Goal: Task Accomplishment & Management: Manage account settings

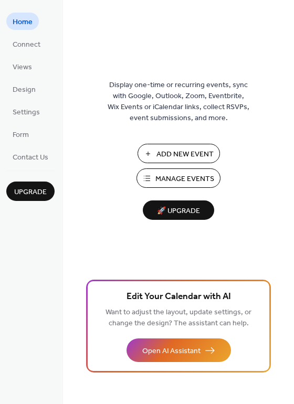
click at [189, 184] on span "Manage Events" at bounding box center [184, 179] width 59 height 11
click at [142, 156] on button "Add New Event" at bounding box center [179, 153] width 82 height 19
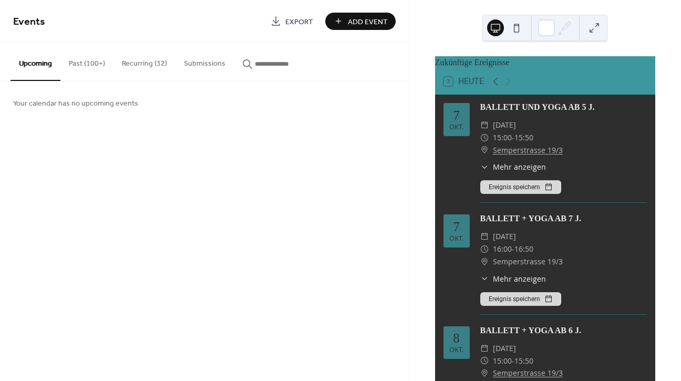
click at [515, 283] on span "Mehr anzeigen" at bounding box center [519, 278] width 53 height 11
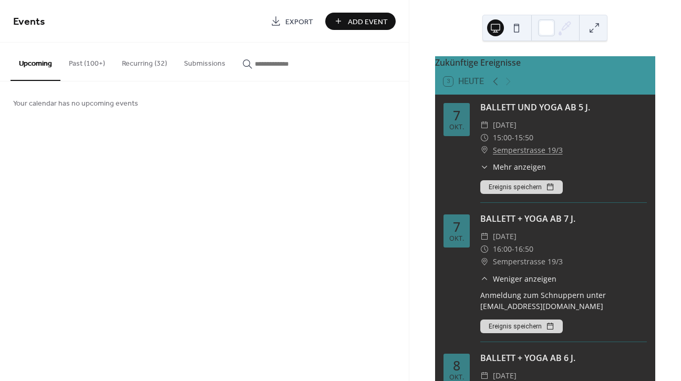
click at [153, 60] on button "Recurring (32)" at bounding box center [144, 61] width 62 height 37
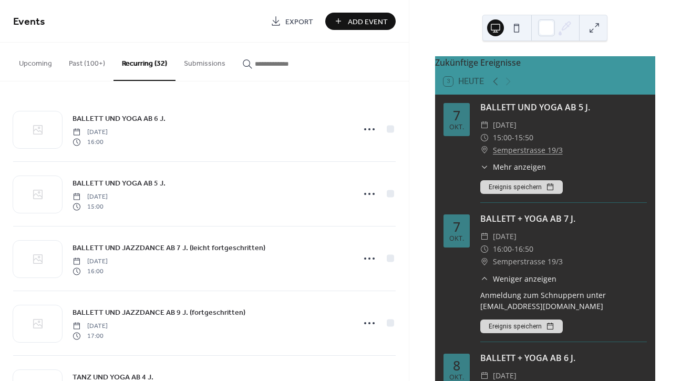
click at [35, 65] on button "Upcoming" at bounding box center [36, 61] width 50 height 37
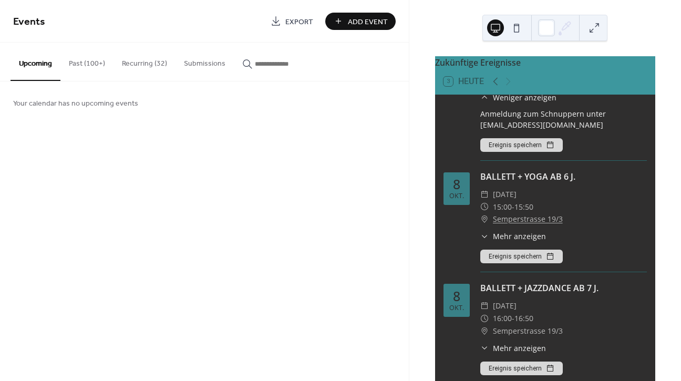
scroll to position [182, 0]
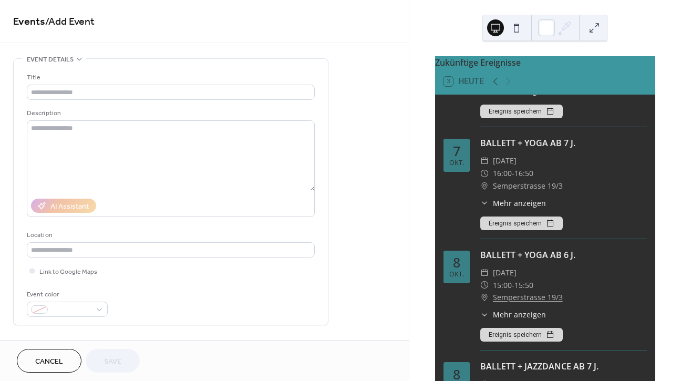
scroll to position [71, 0]
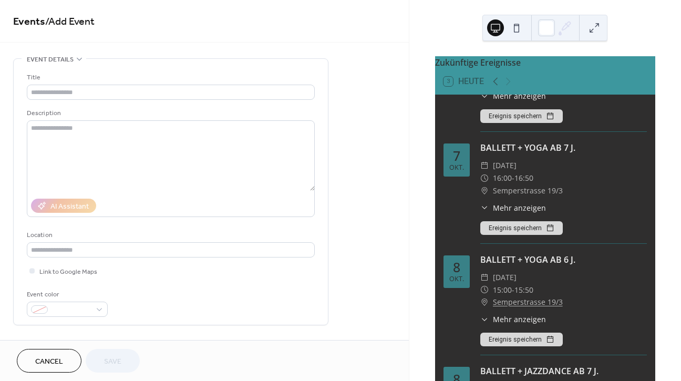
click at [518, 209] on span "Mehr anzeigen" at bounding box center [519, 207] width 53 height 11
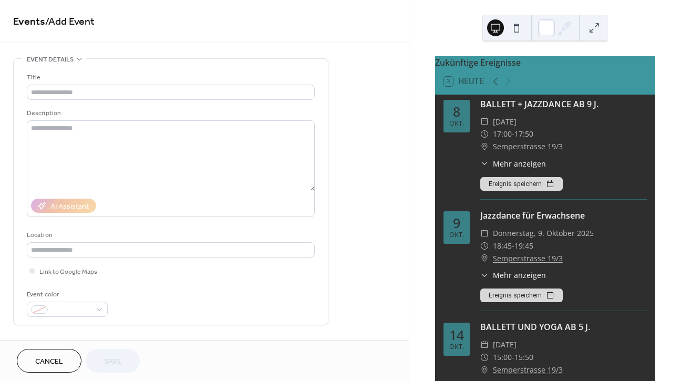
scroll to position [13, 0]
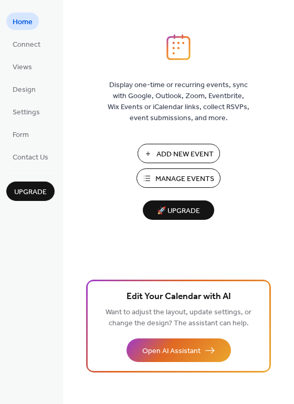
click at [162, 154] on span "Add New Event" at bounding box center [185, 154] width 57 height 11
click at [159, 174] on span "Manage Events" at bounding box center [184, 179] width 59 height 11
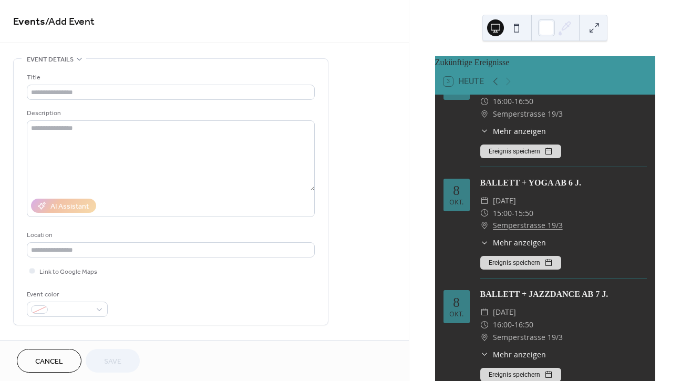
scroll to position [146, 0]
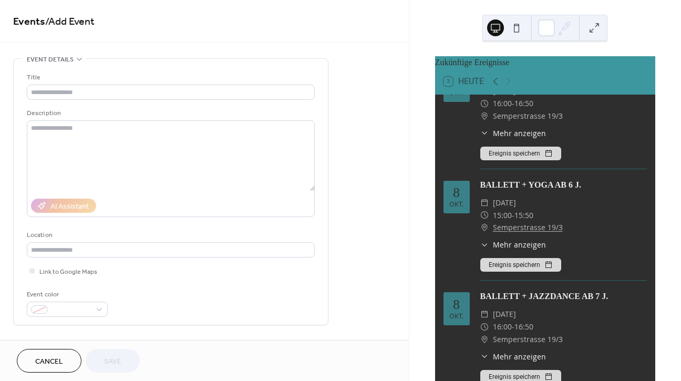
click at [525, 246] on span "Mehr anzeigen" at bounding box center [519, 244] width 53 height 11
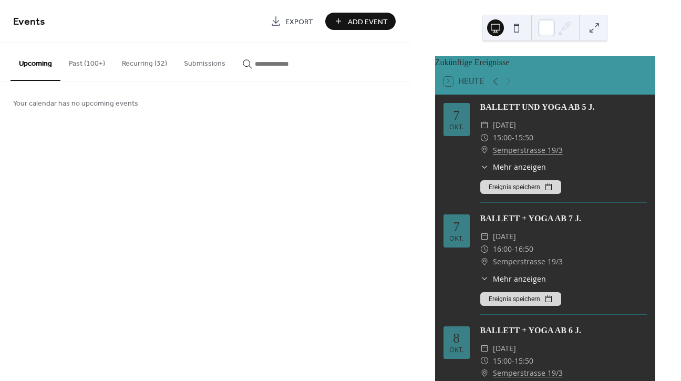
click at [523, 223] on div "BALLETT + YOGA AB 7 J." at bounding box center [563, 218] width 167 height 13
